Goal: Task Accomplishment & Management: Use online tool/utility

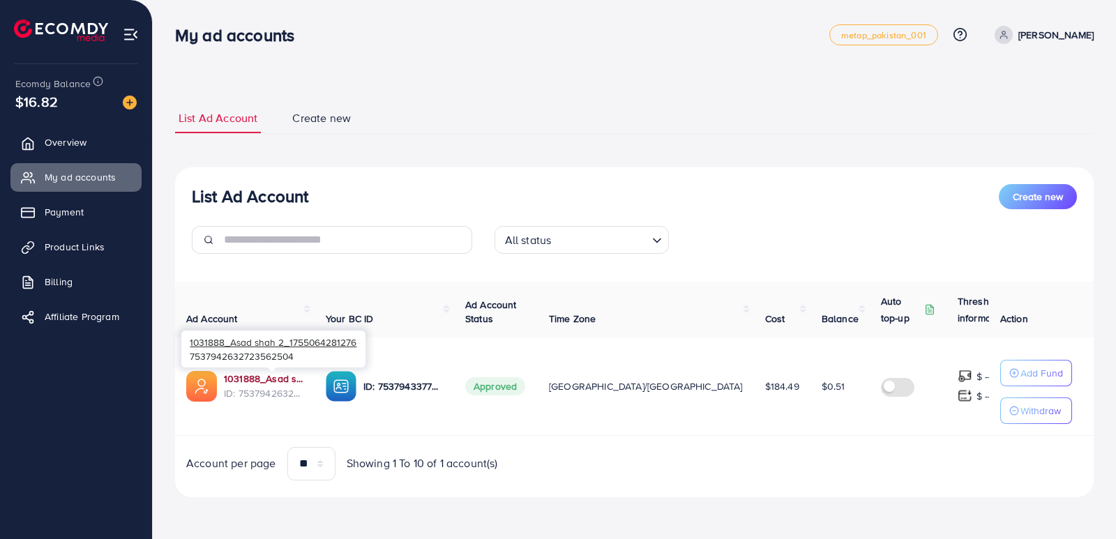
click at [276, 379] on link "1031888_Asad shah 2_1755064281276" at bounding box center [263, 379] width 79 height 14
click at [248, 380] on link "1031888_Asad shah 2_1755064281276" at bounding box center [263, 379] width 79 height 14
click at [243, 379] on link "1031888_Asad shah 2_1755064281276" at bounding box center [263, 379] width 79 height 14
click at [289, 376] on link "1031888_Asad shah 2_1755064281276" at bounding box center [263, 379] width 79 height 14
click at [835, 112] on ul "List Ad Account Create new" at bounding box center [634, 118] width 918 height 31
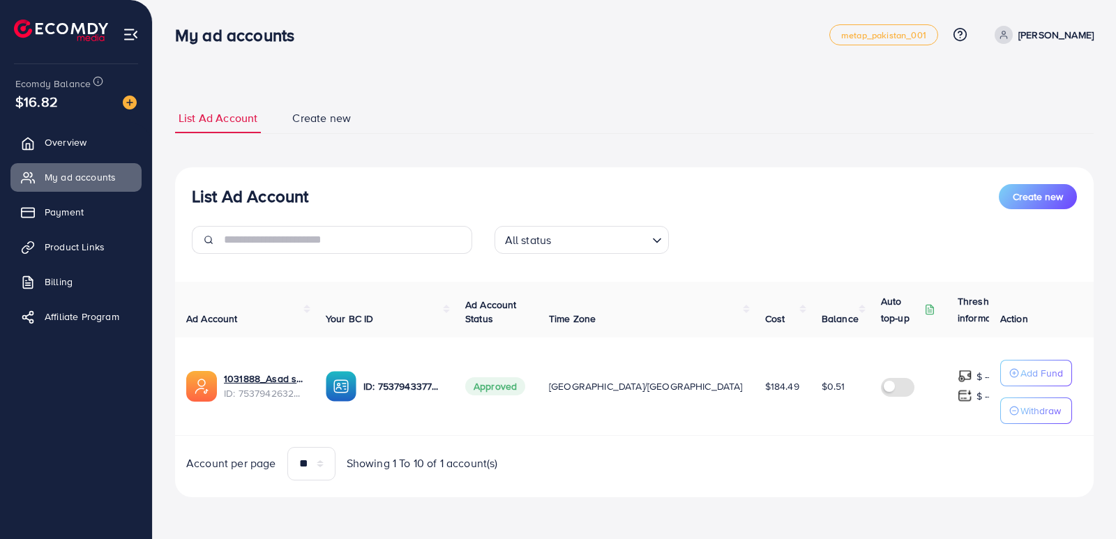
click at [93, 264] on ul "Overview My ad accounts Payment Product Links Billing Affiliate Program" at bounding box center [76, 234] width 152 height 222
click at [93, 257] on link "Product Links" at bounding box center [75, 247] width 131 height 28
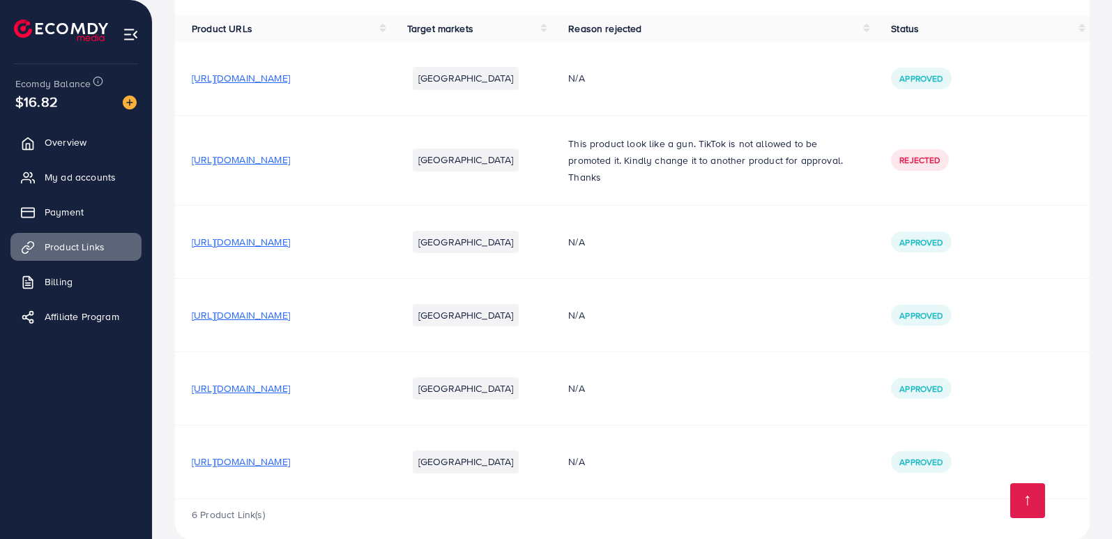
scroll to position [158, 0]
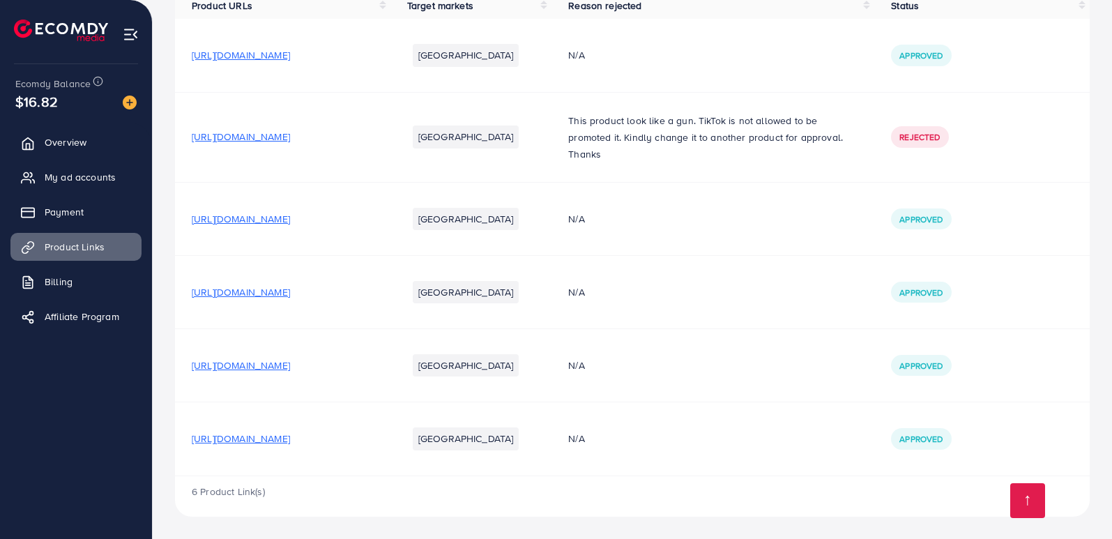
click at [286, 429] on td "https://1ip4ju-7s.myshopify.com/products/3-in-1-portable-vacuum-cleaner?utm_sou…" at bounding box center [282, 438] width 215 height 73
click at [289, 436] on span "https://1ip4ju-7s.myshopify.com/products/3-in-1-portable-vacuum-cleaner?utm_sou…" at bounding box center [241, 439] width 98 height 14
